Goal: Task Accomplishment & Management: Use online tool/utility

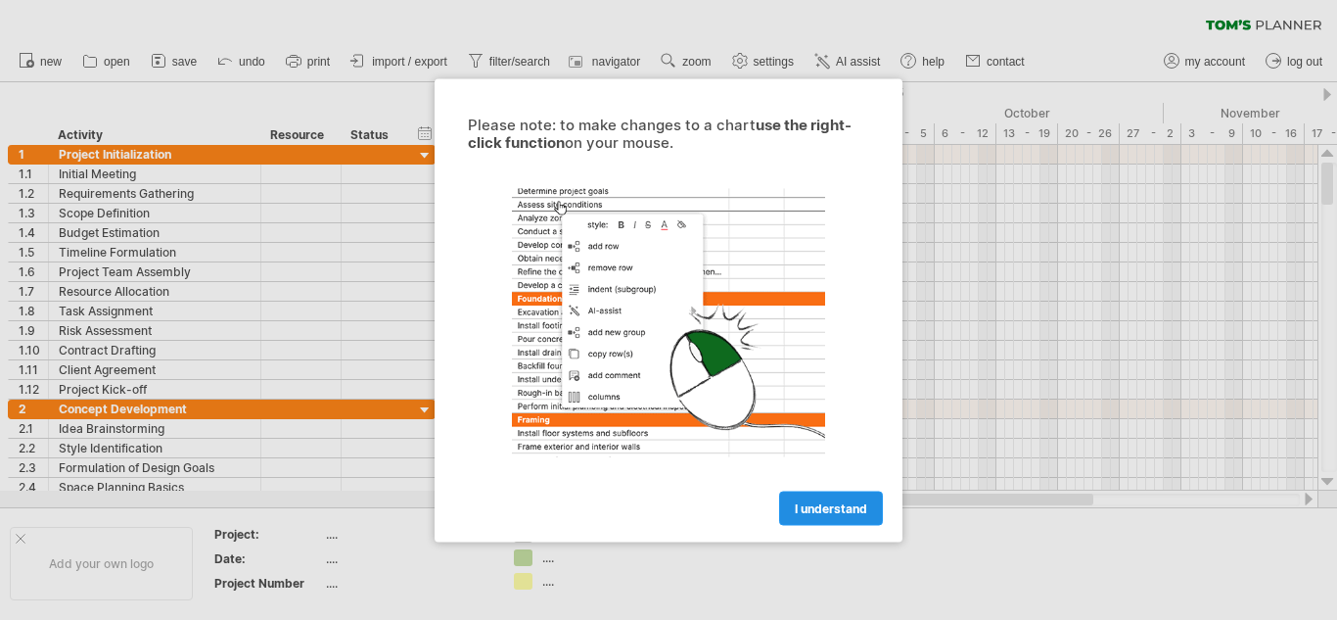
click at [832, 502] on span "I understand" at bounding box center [831, 507] width 72 height 15
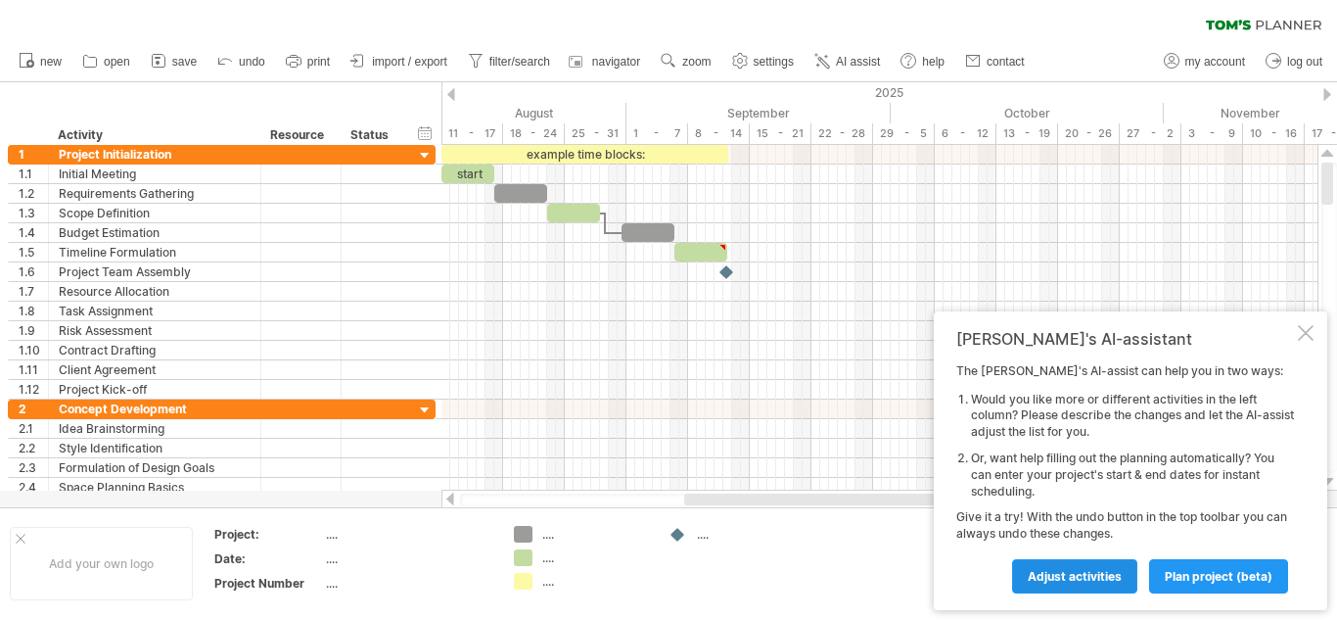
click at [1112, 570] on span "Adjust activities" at bounding box center [1075, 576] width 94 height 15
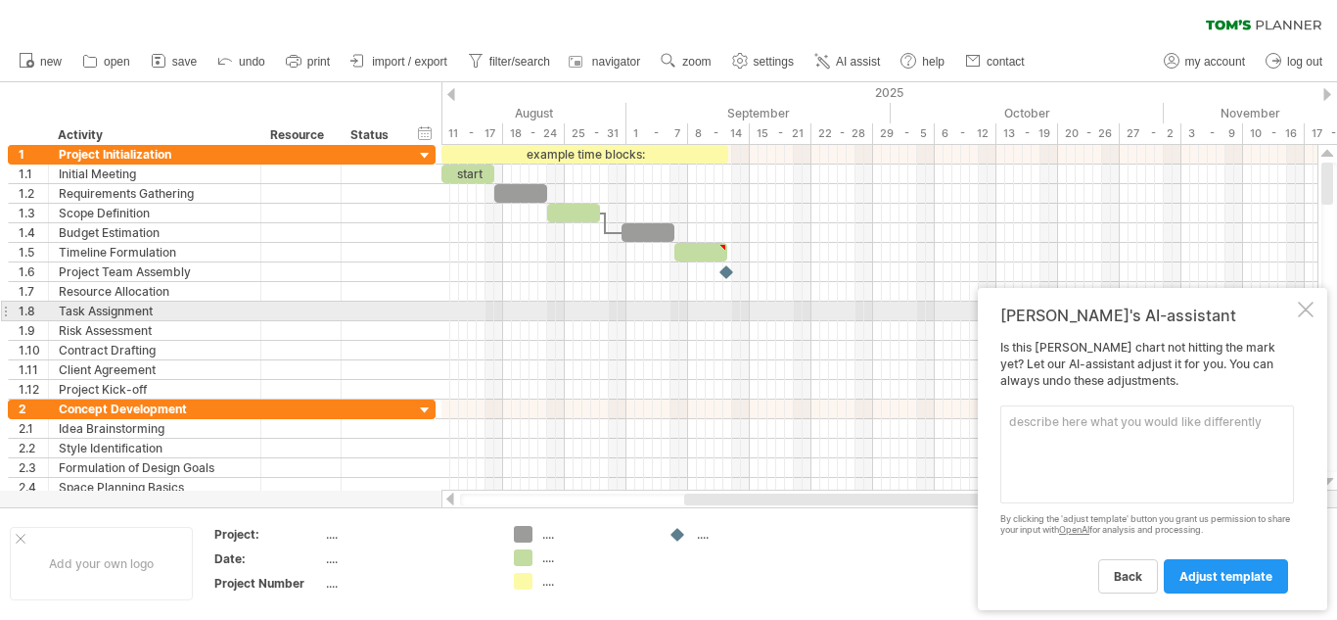
click at [1312, 306] on div at bounding box center [1306, 310] width 16 height 16
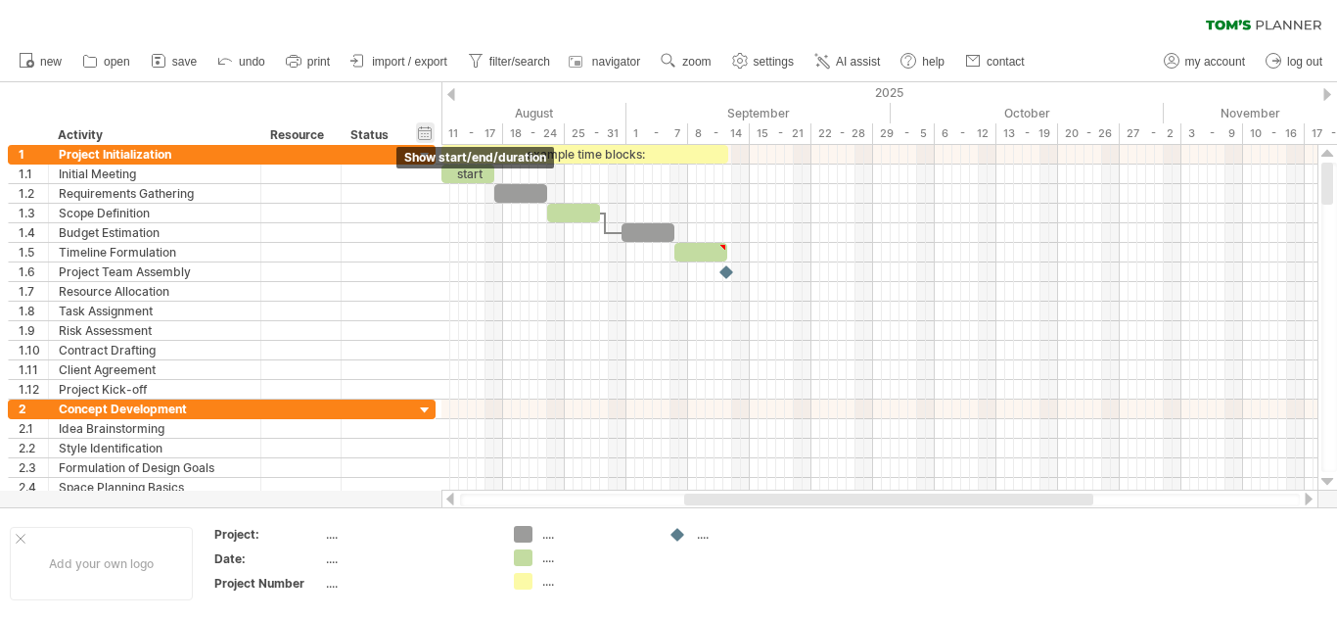
click at [426, 132] on div "hide start/end/duration show start/end/duration" at bounding box center [425, 132] width 19 height 21
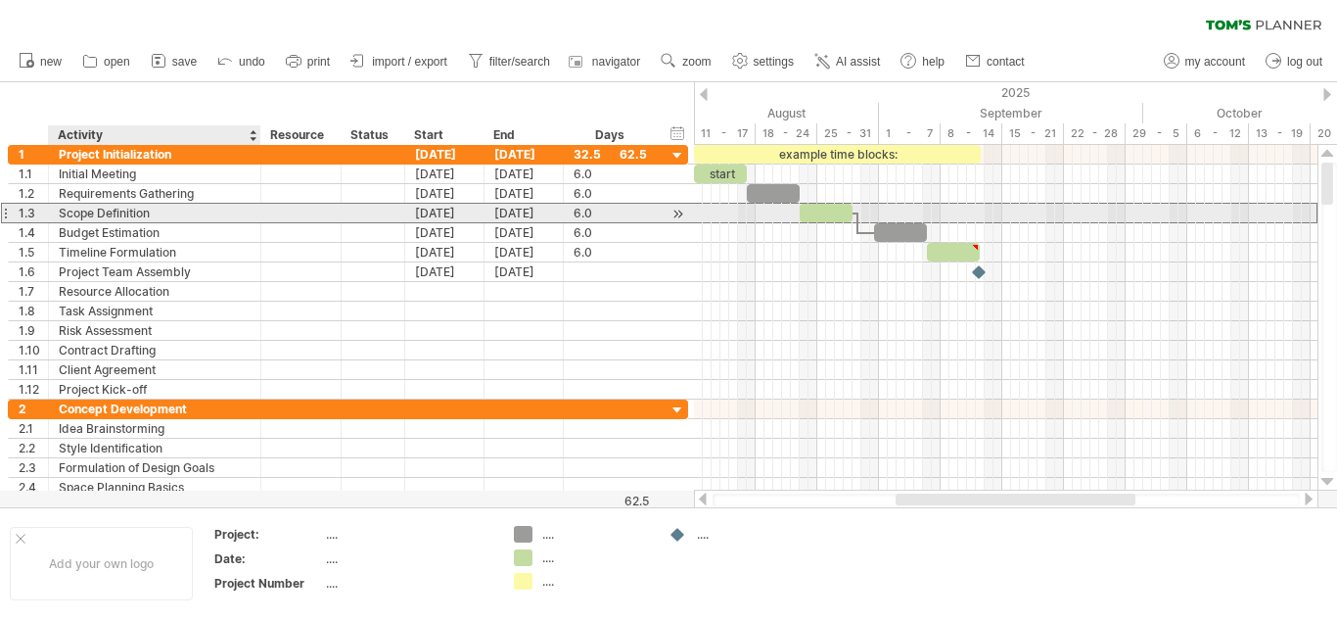
click at [105, 210] on div "Scope Definition" at bounding box center [155, 213] width 192 height 19
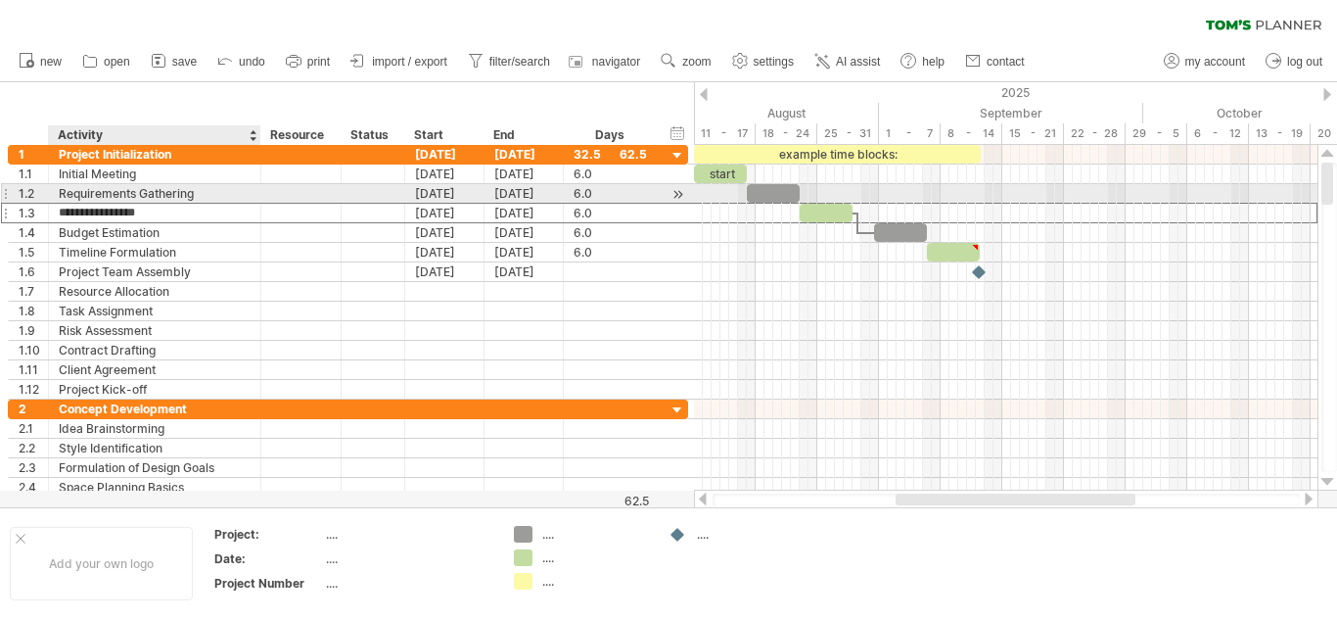
click at [140, 187] on div "Requirements Gathering" at bounding box center [155, 193] width 192 height 19
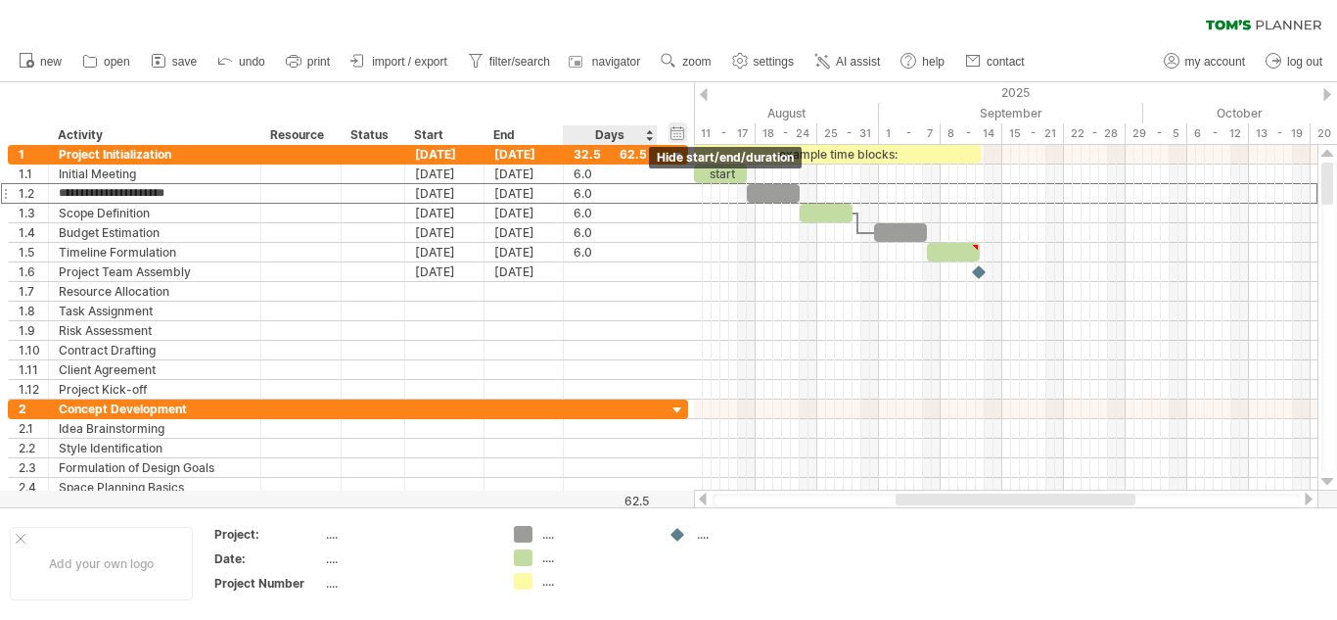
click at [674, 130] on div "hide start/end/duration show start/end/duration" at bounding box center [678, 132] width 19 height 21
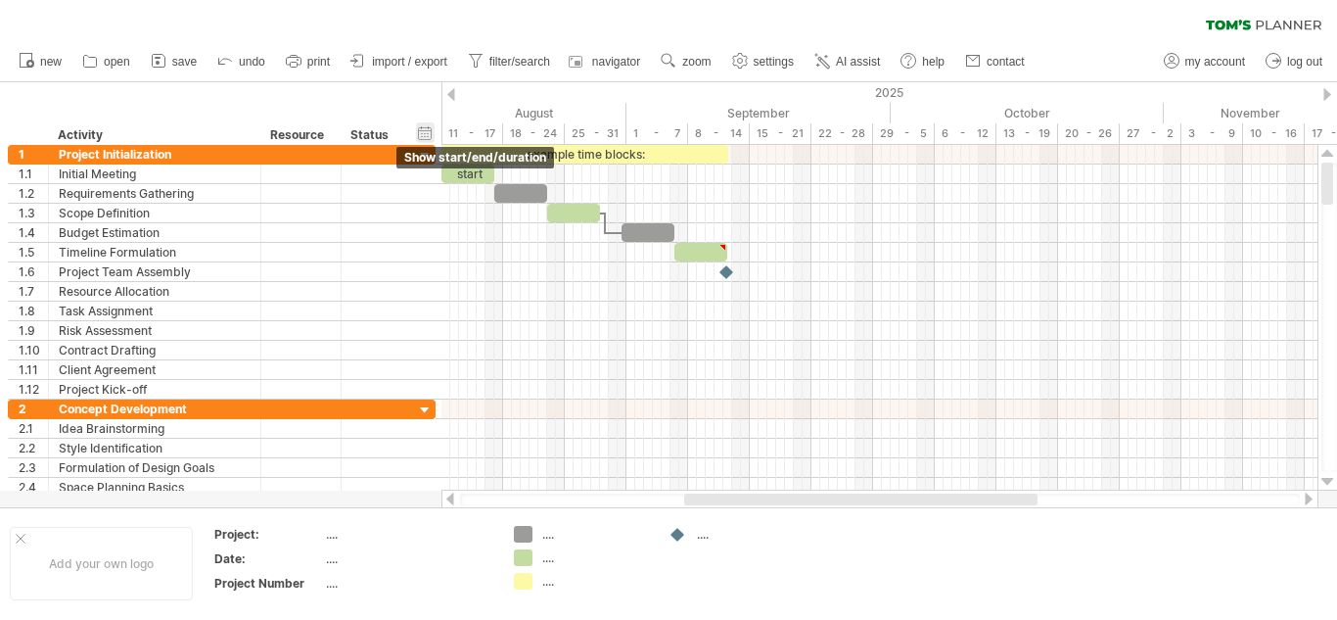
click at [418, 130] on div "hide start/end/duration show start/end/duration" at bounding box center [425, 132] width 19 height 21
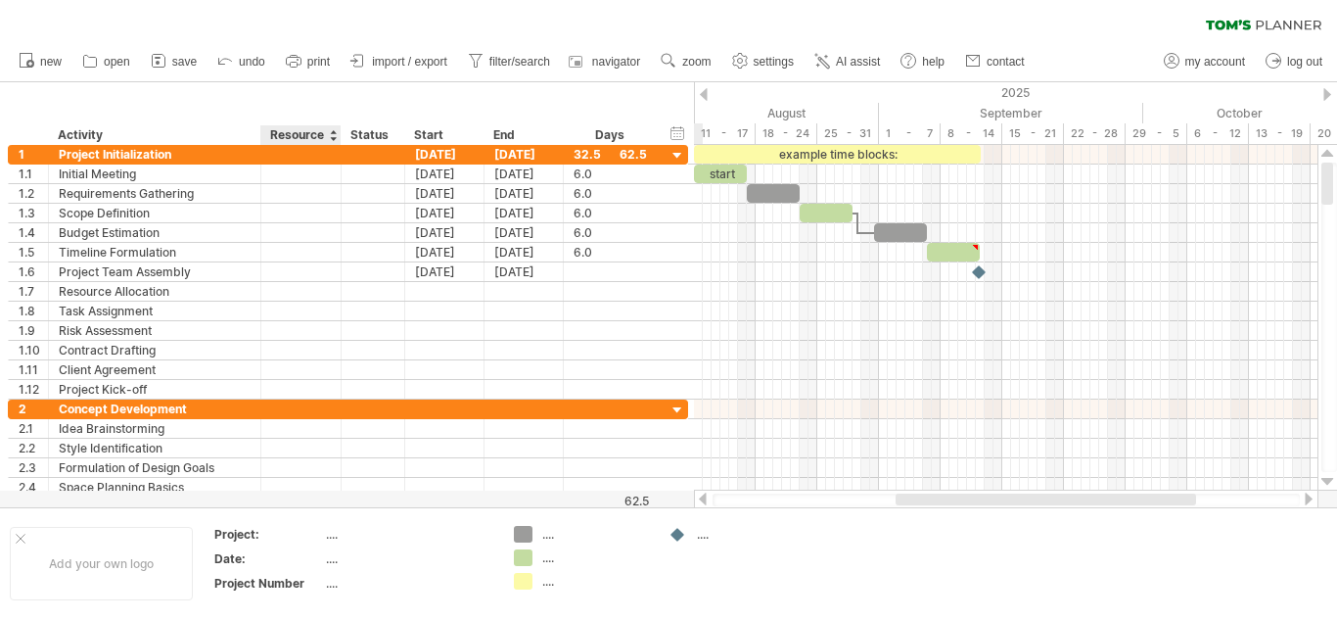
click at [301, 134] on div "Resource" at bounding box center [300, 135] width 60 height 20
click at [330, 136] on div at bounding box center [333, 135] width 8 height 20
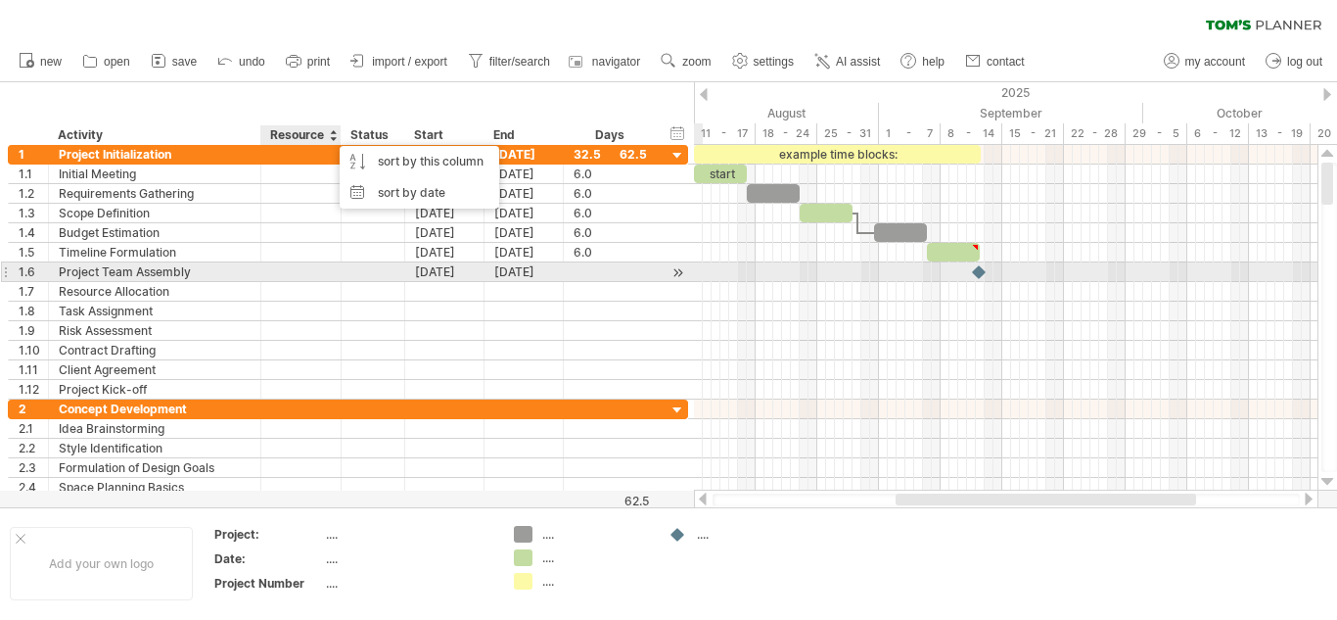
click at [389, 268] on div at bounding box center [372, 271] width 43 height 19
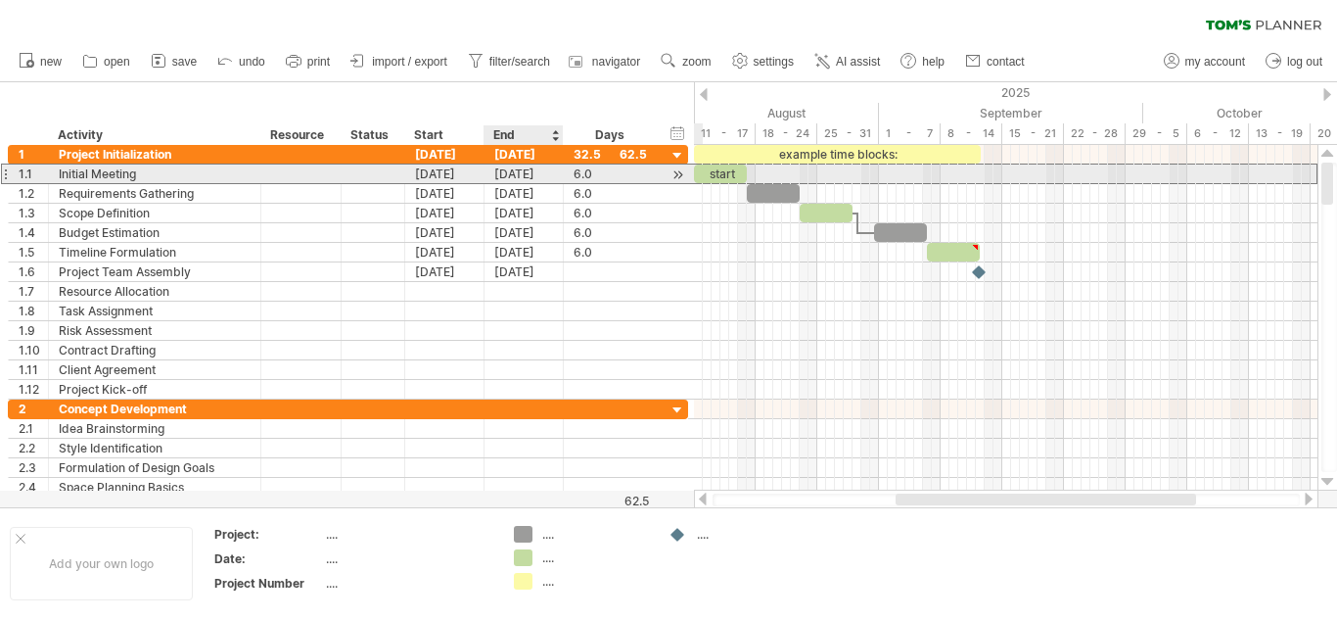
click at [512, 174] on div "[DATE]" at bounding box center [524, 173] width 79 height 19
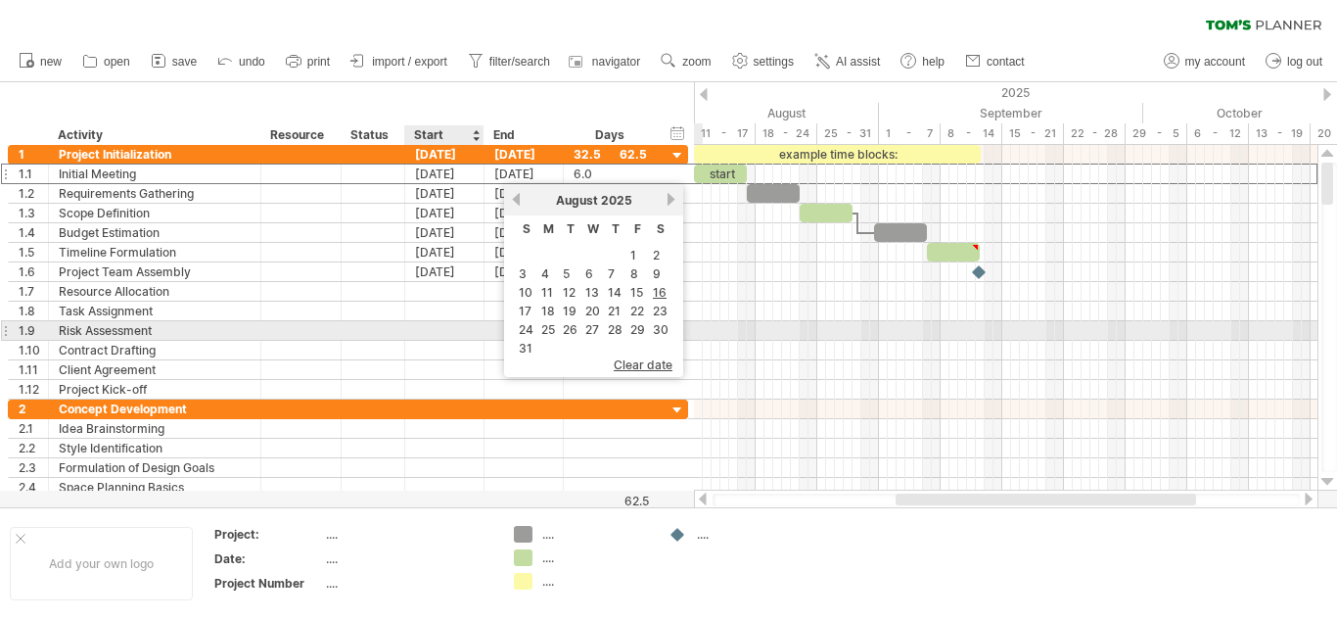
click at [487, 327] on div at bounding box center [524, 330] width 79 height 19
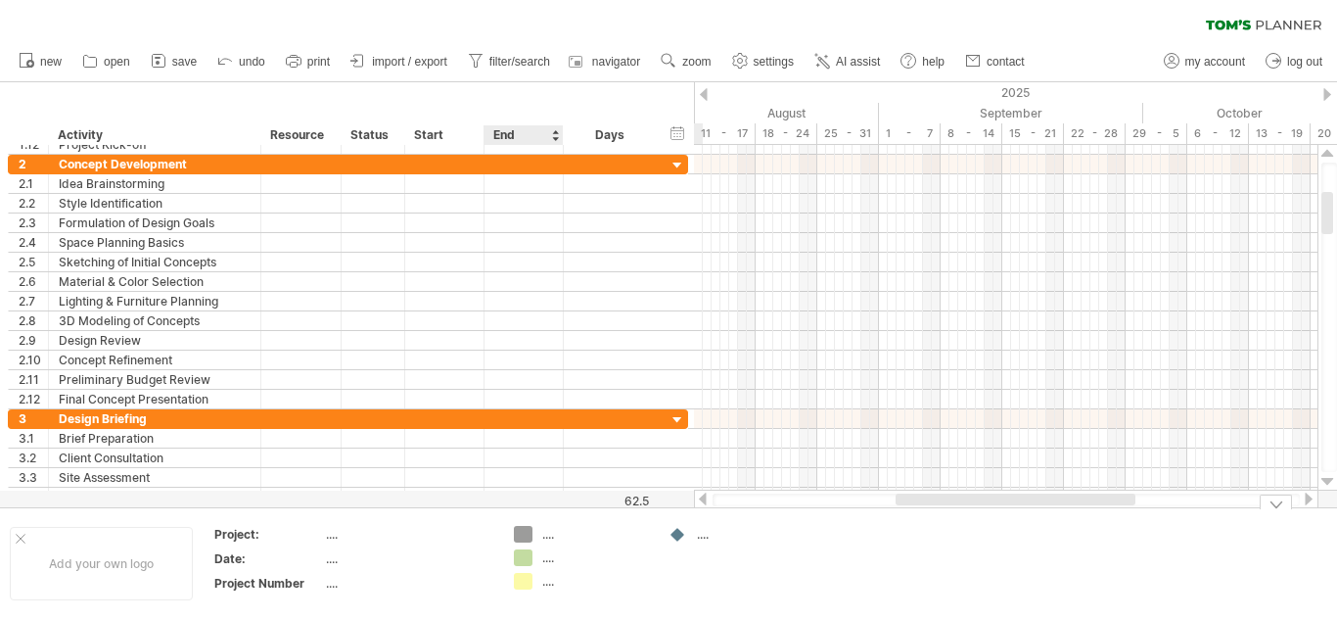
click at [547, 535] on div "...." at bounding box center [595, 534] width 107 height 17
